Goal: Complete application form

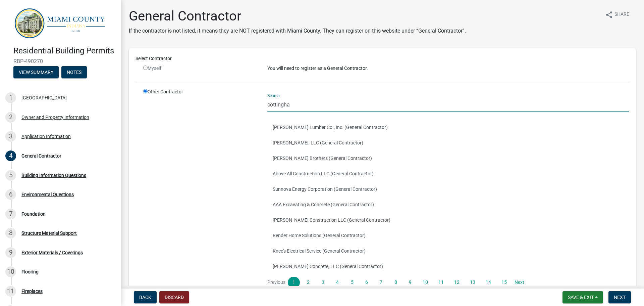
type input "[PERSON_NAME]"
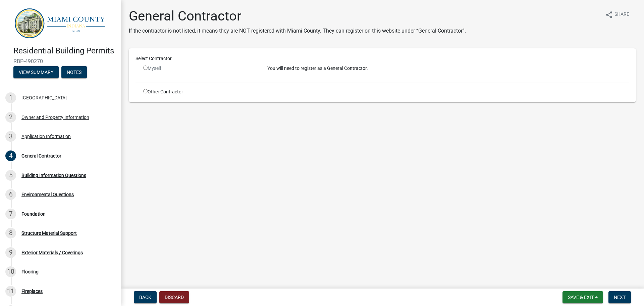
click at [164, 95] on div "Select Contractor Myself You will need to register as a General Contractor. Oth…" at bounding box center [382, 75] width 507 height 54
click at [143, 89] on div "Other Contractor" at bounding box center [200, 91] width 124 height 7
click at [146, 92] on input "radio" at bounding box center [145, 91] width 4 height 4
radio input "true"
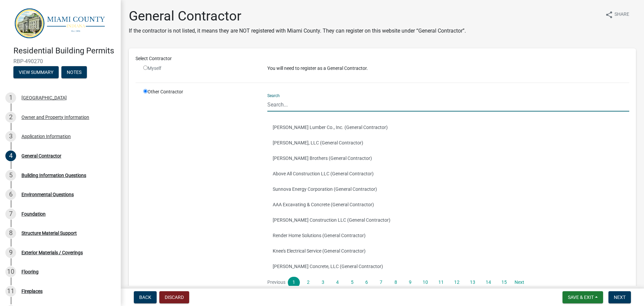
click at [299, 104] on input "Search" at bounding box center [448, 105] width 362 height 14
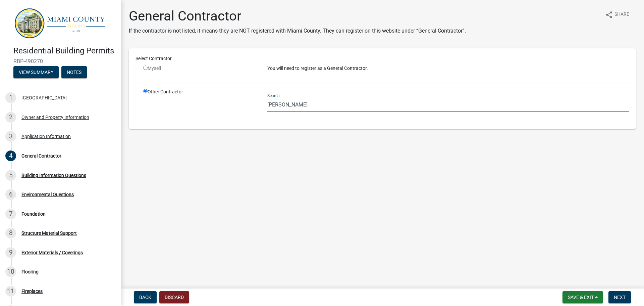
type input "[PERSON_NAME]"
